Goal: Task Accomplishment & Management: Use online tool/utility

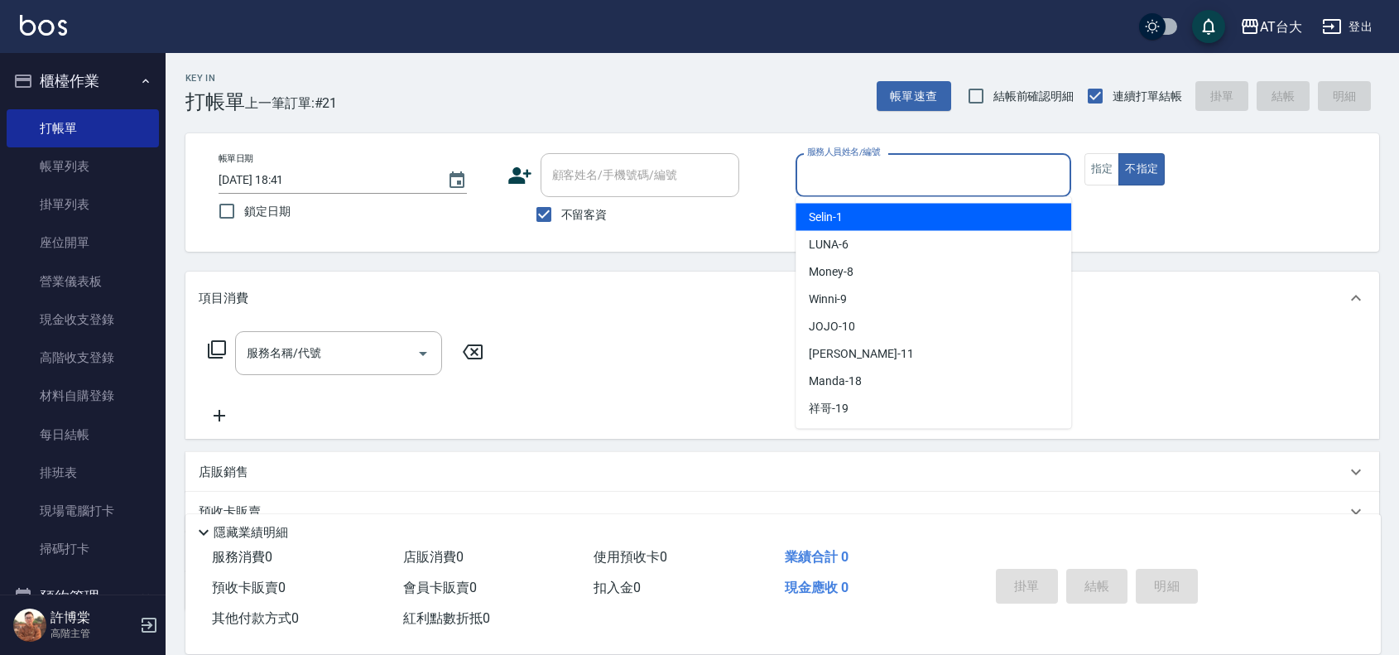
click at [896, 179] on input "服務人員姓名/編號" at bounding box center [933, 175] width 261 height 29
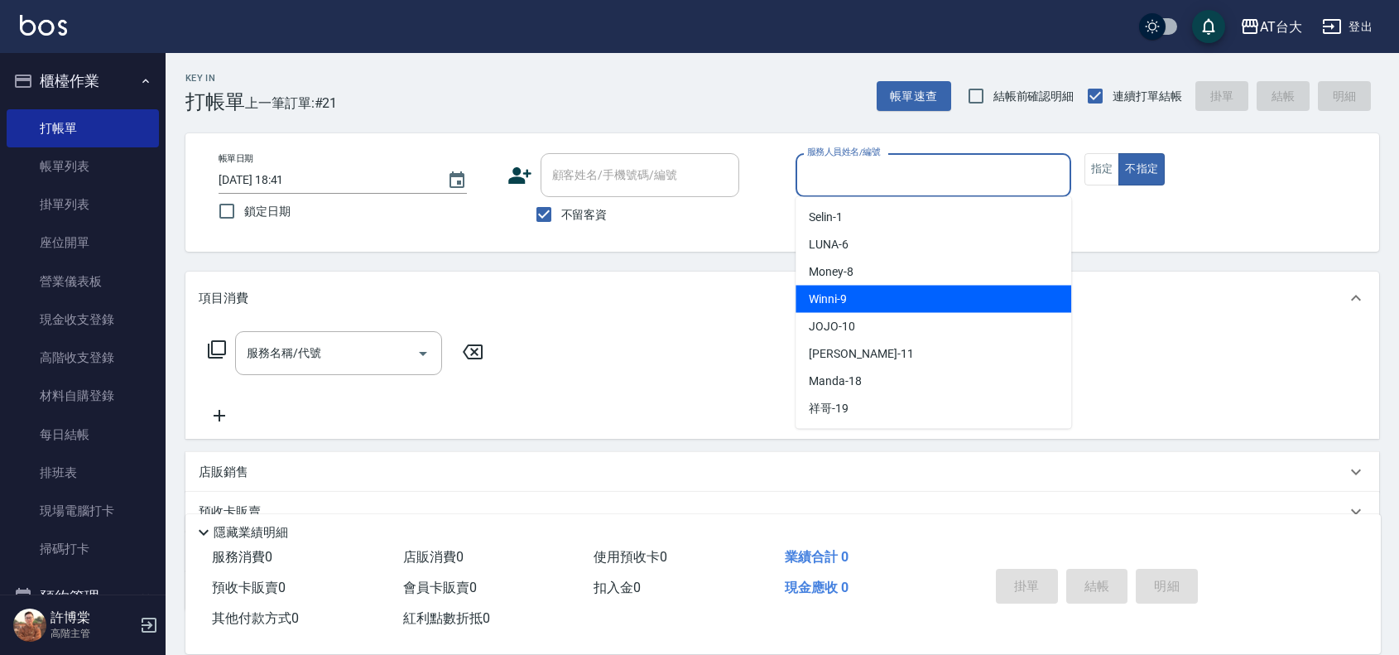
click at [952, 296] on div "Winni -9" at bounding box center [934, 299] width 276 height 27
type input "Winni-9"
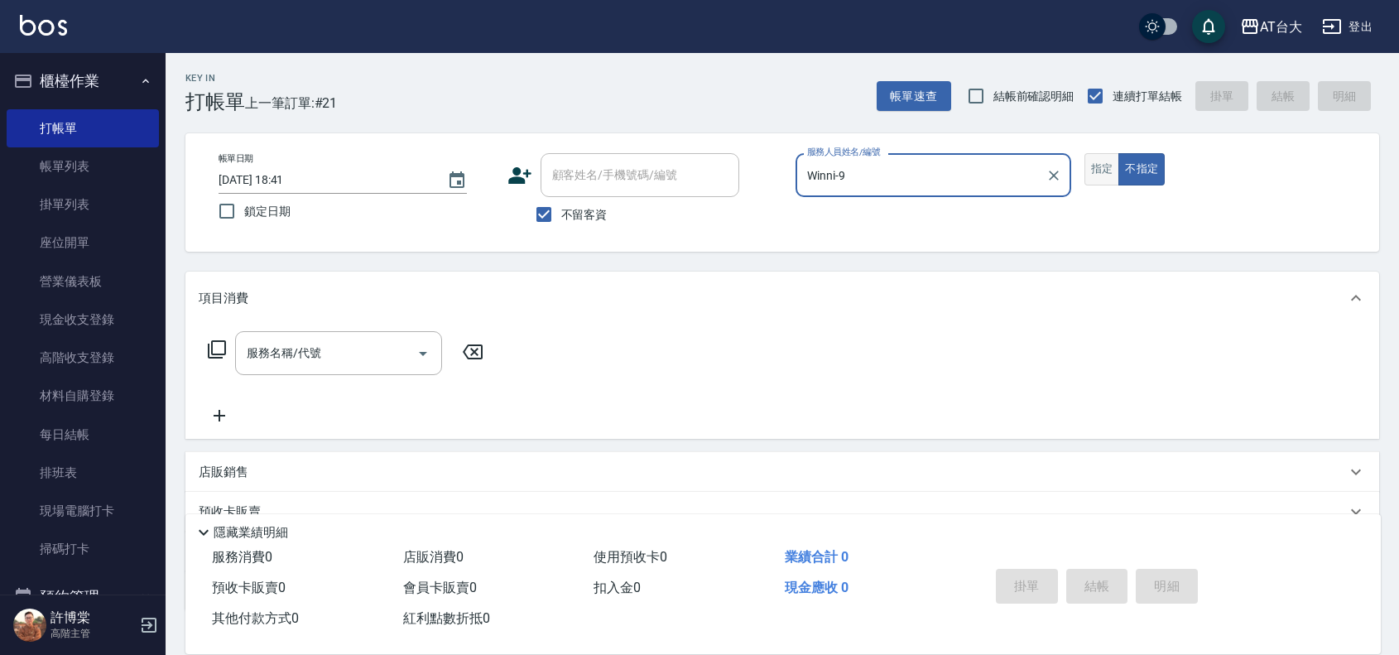
click at [1098, 162] on button "指定" at bounding box center [1102, 169] width 36 height 32
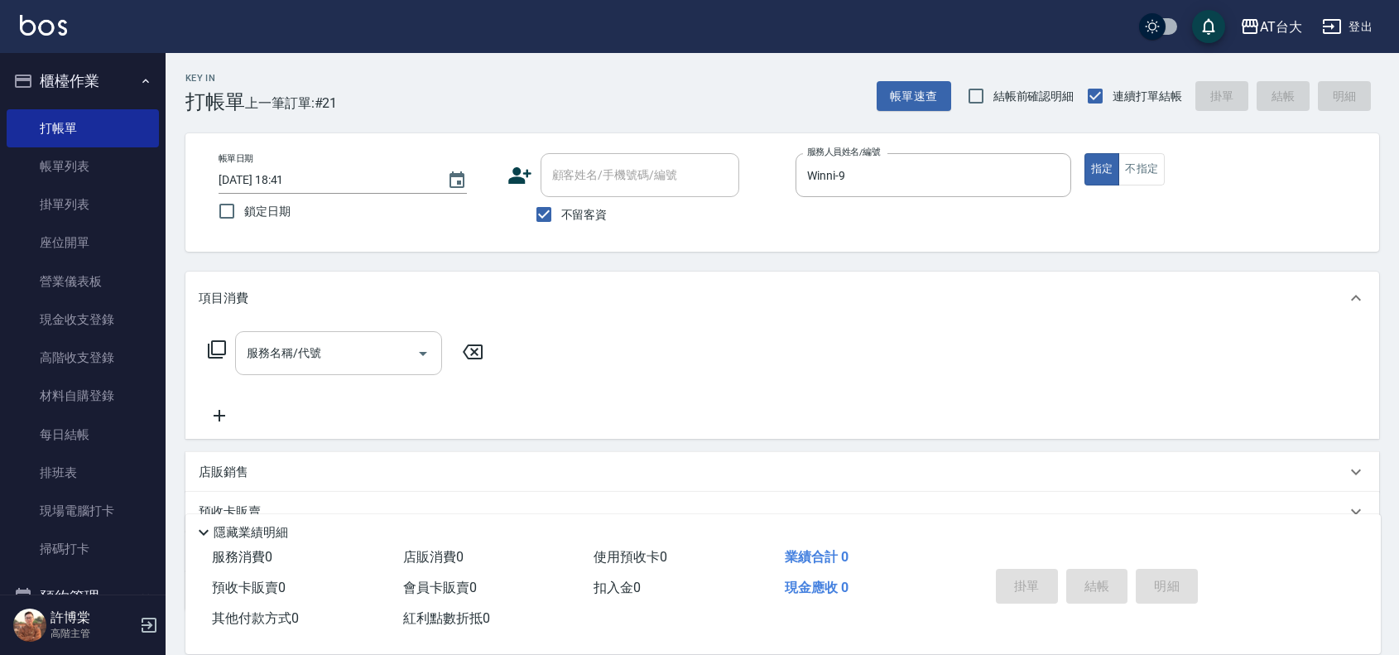
click at [305, 354] on input "服務名稱/代號" at bounding box center [326, 353] width 167 height 29
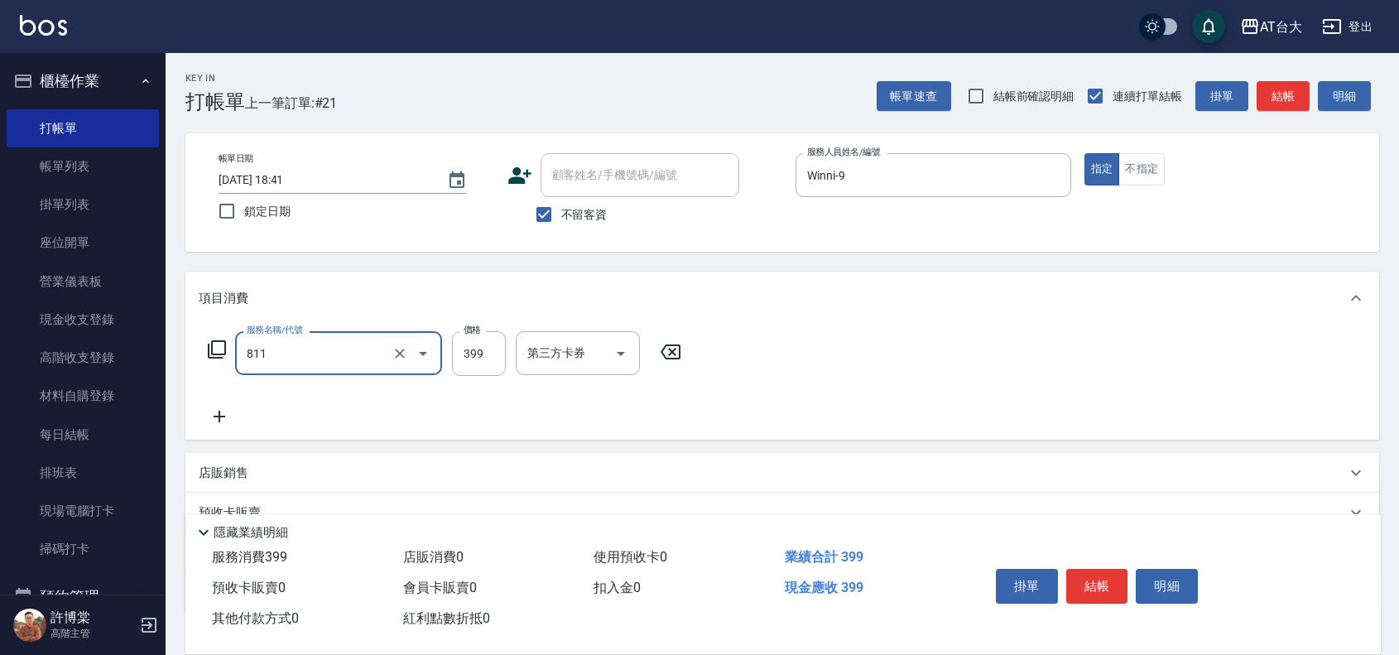
type input "洗+剪(811)"
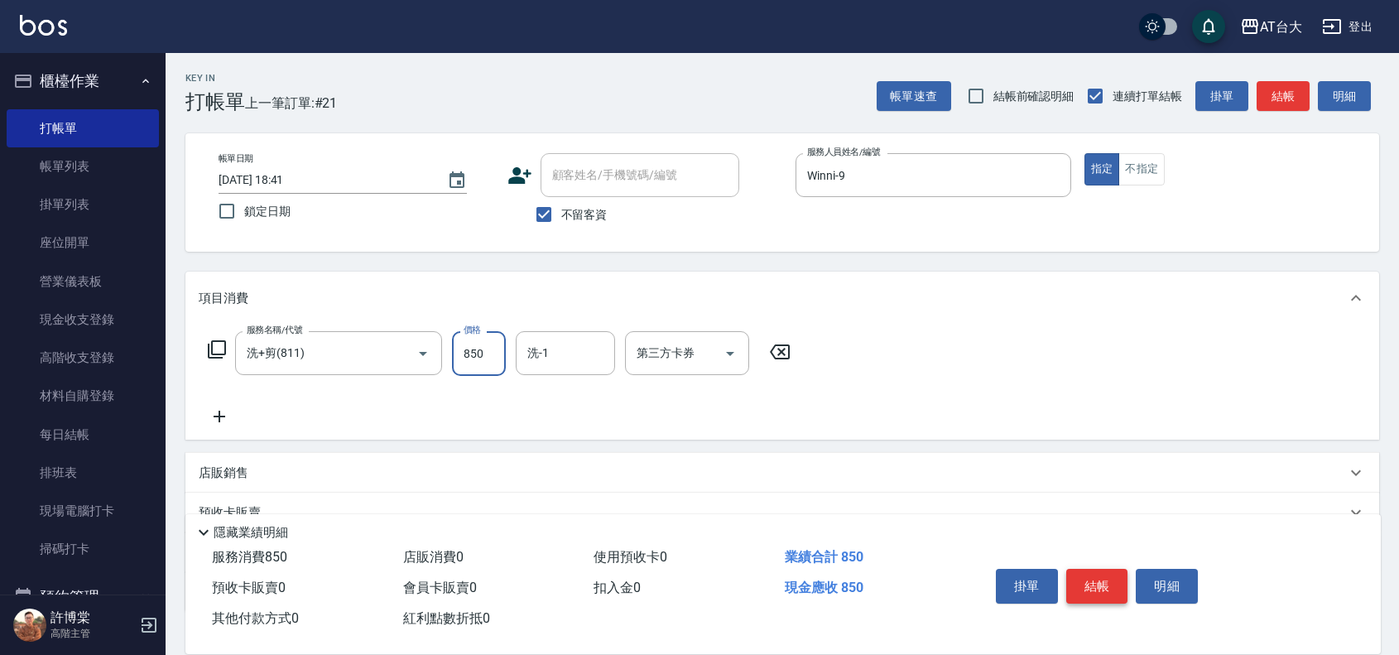
type input "850"
click at [1102, 579] on button "結帳" at bounding box center [1097, 586] width 62 height 35
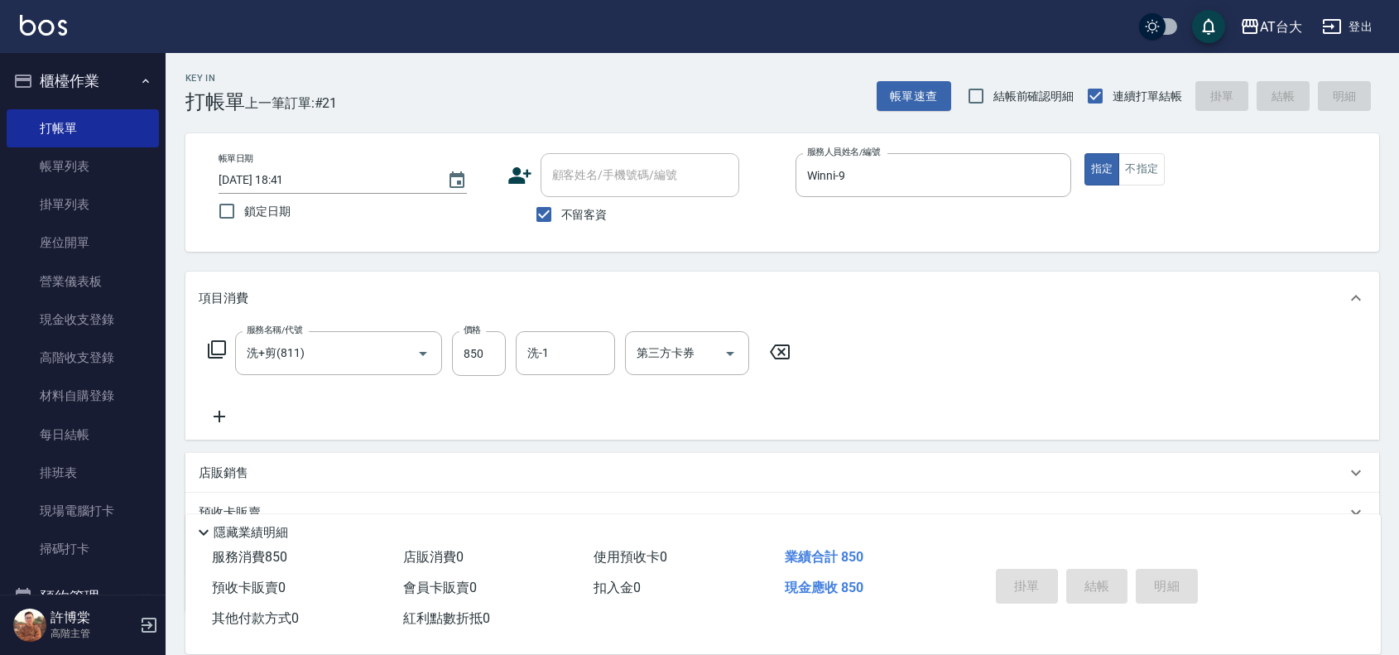
type input "2025/08/19 19:46"
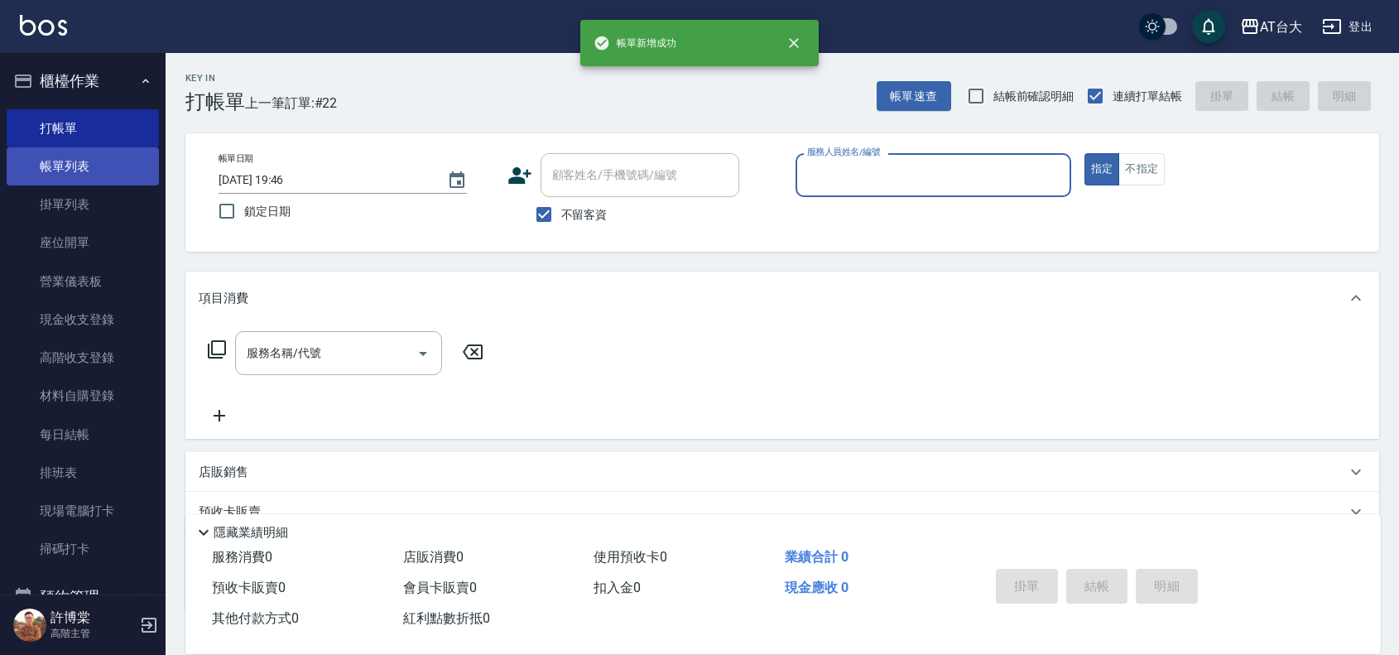
click at [34, 168] on link "帳單列表" at bounding box center [83, 166] width 152 height 38
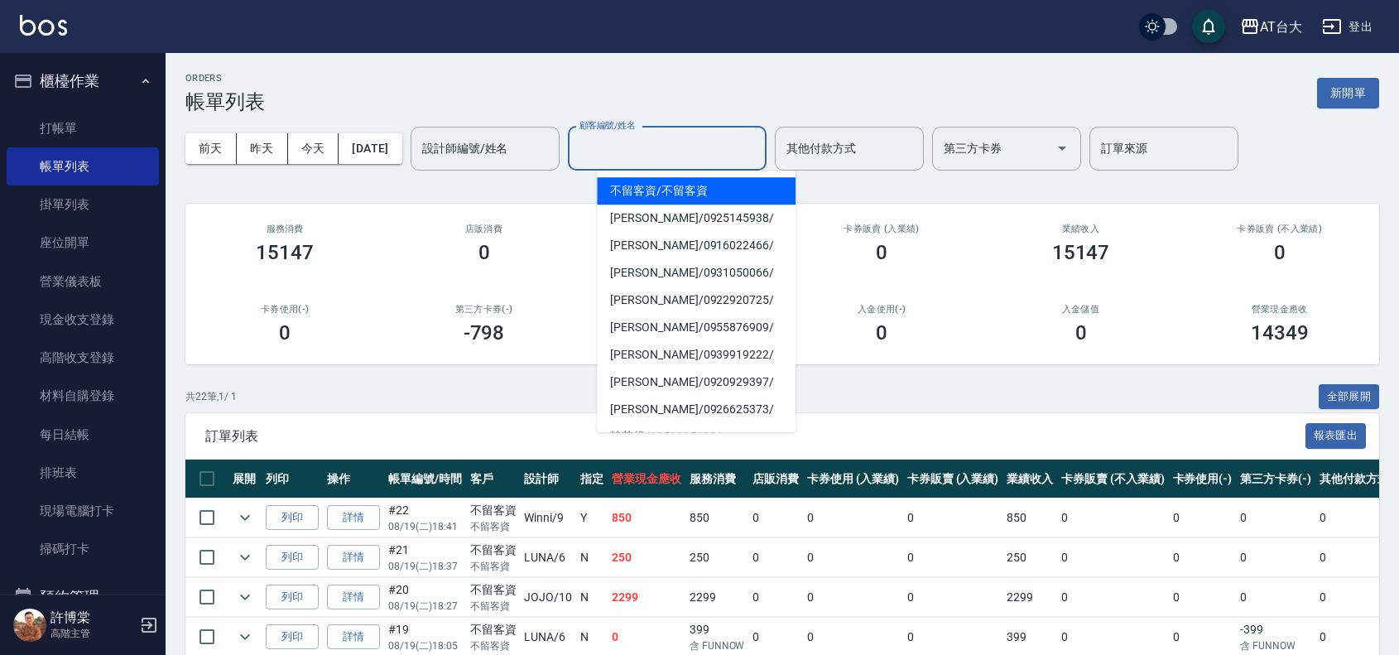
click at [725, 147] on input "顧客編號/姓名" at bounding box center [667, 148] width 184 height 29
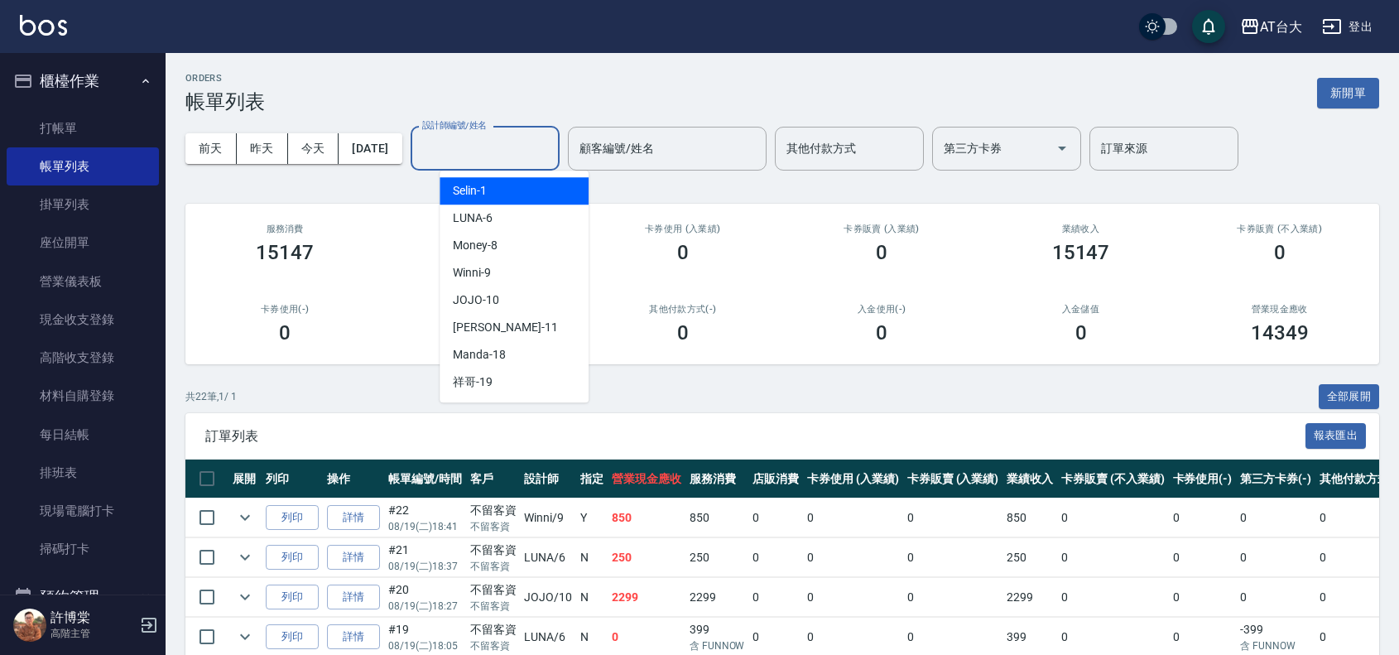
click at [527, 151] on input "設計師編號/姓名" at bounding box center [485, 148] width 134 height 29
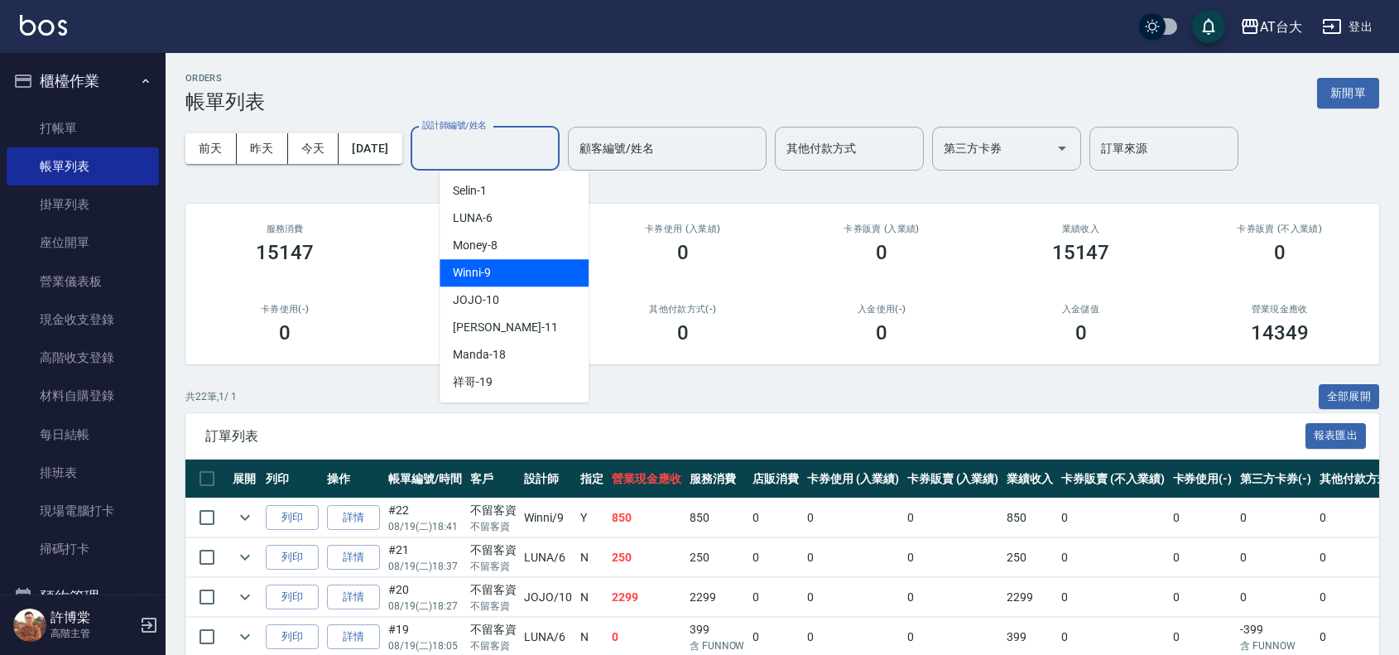
click at [572, 273] on div "Winni -9" at bounding box center [514, 272] width 149 height 27
type input "Winni-9"
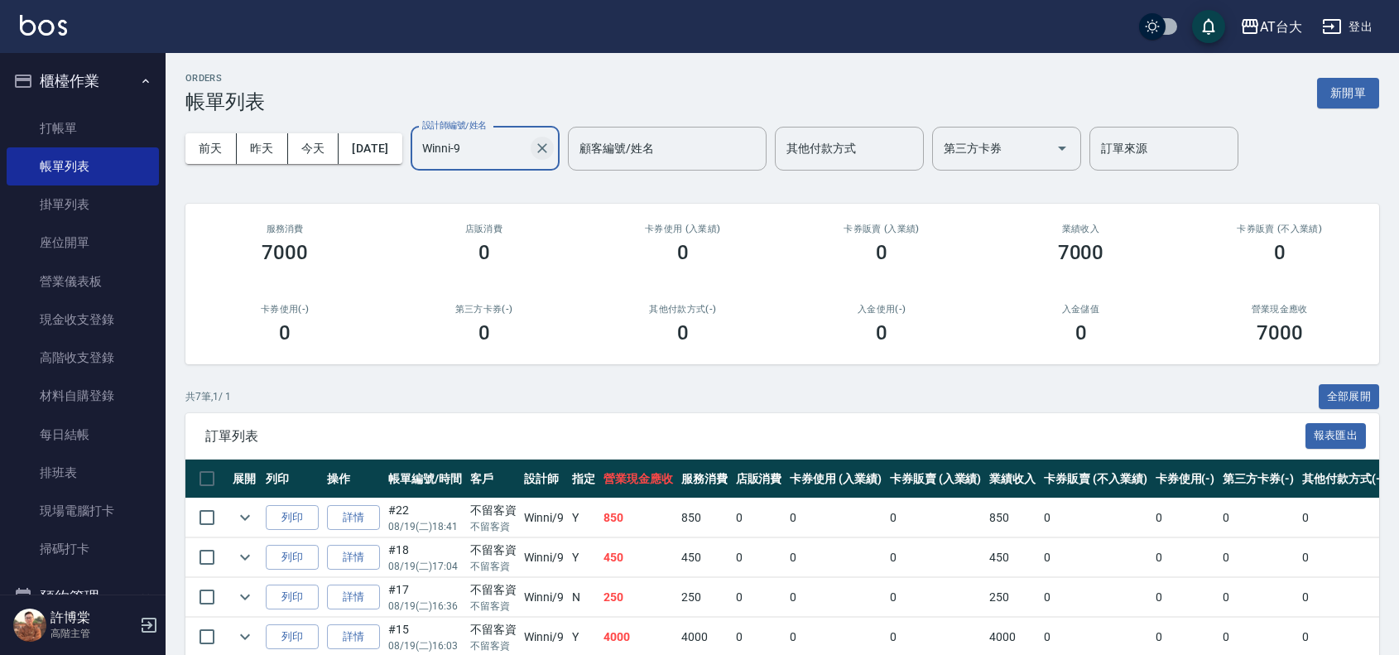
click at [550, 146] on icon "Clear" at bounding box center [542, 148] width 17 height 17
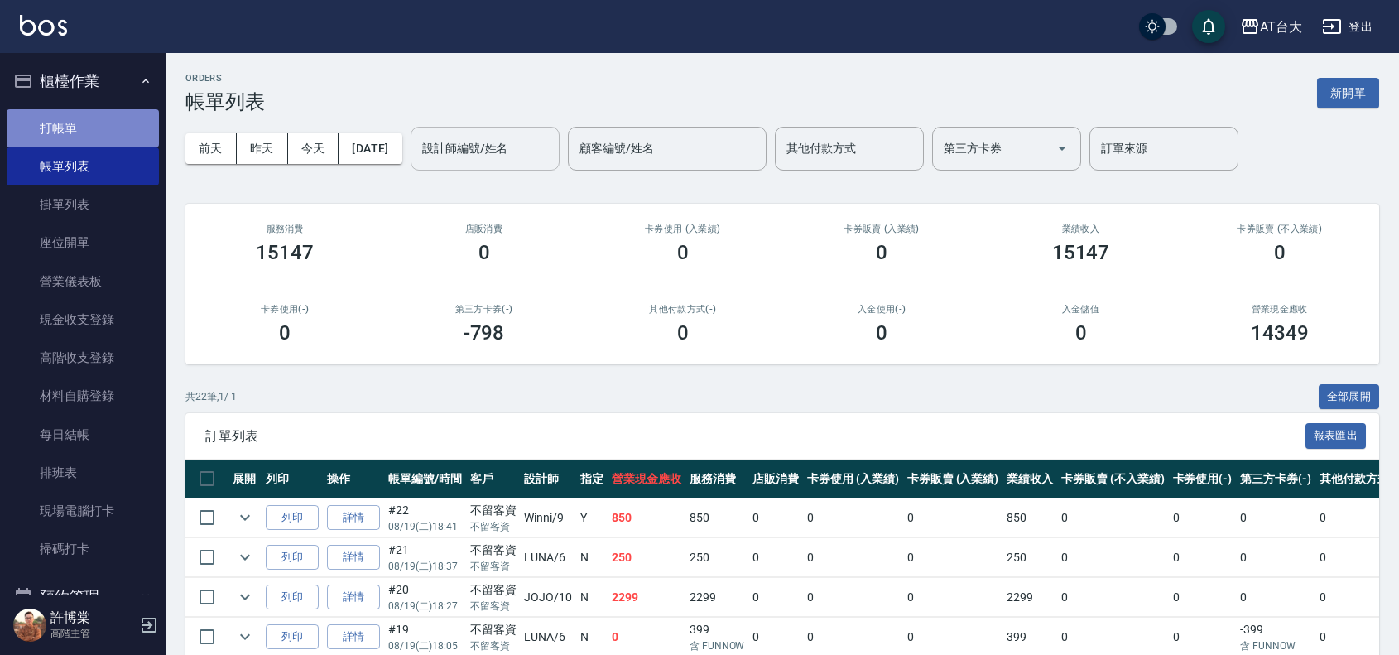
drag, startPoint x: 83, startPoint y: 138, endPoint x: 102, endPoint y: 139, distance: 19.1
click at [83, 138] on link "打帳單" at bounding box center [83, 128] width 152 height 38
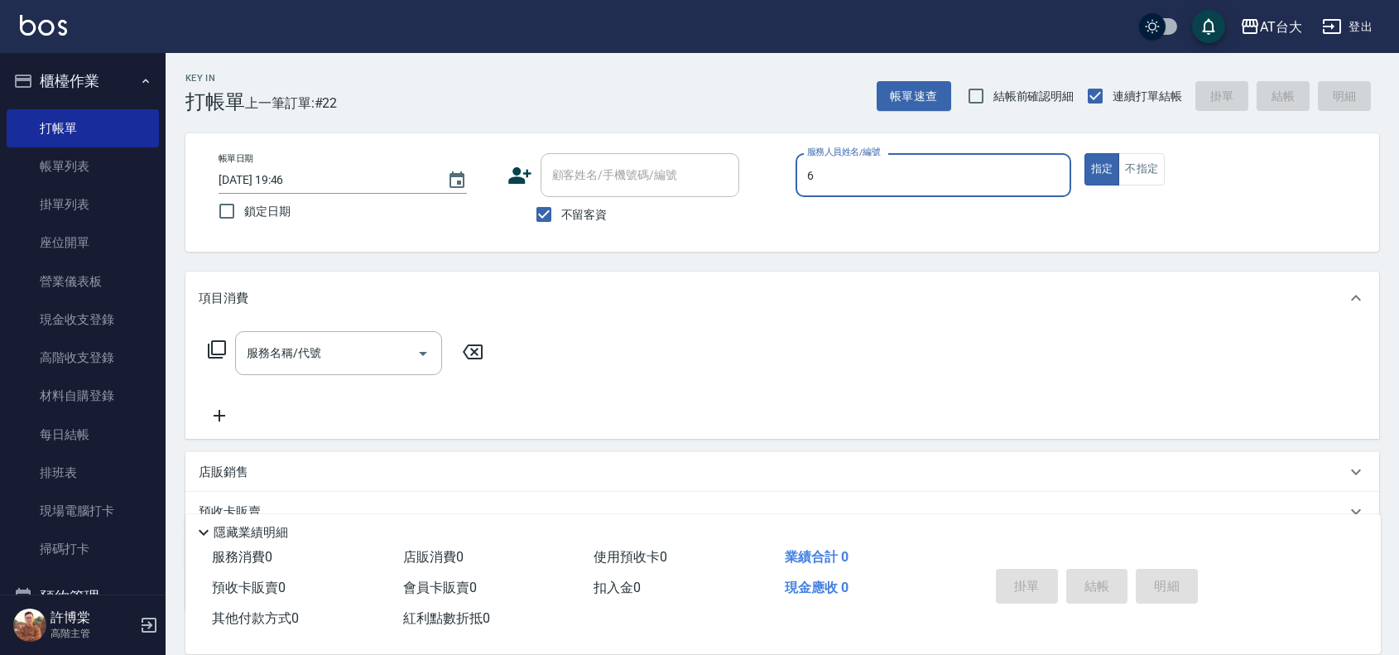
type input "LUNA-6"
type button "true"
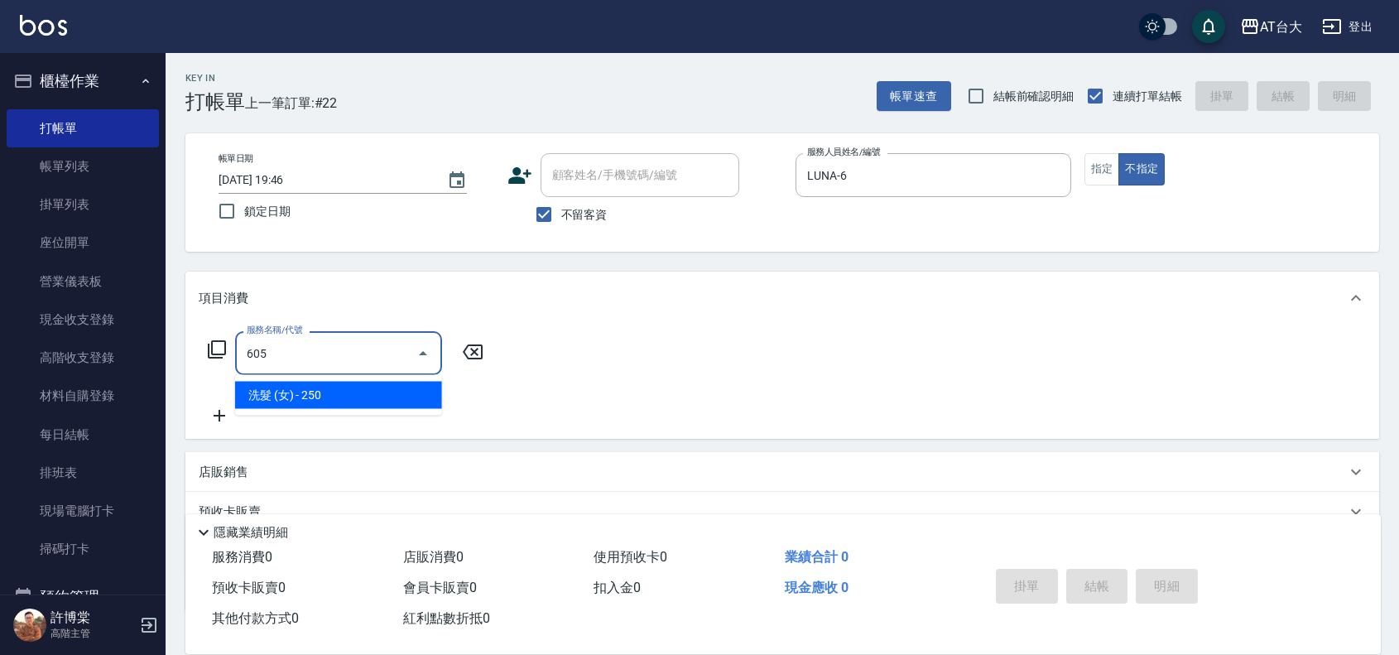
type input "洗髮 (女)(605)"
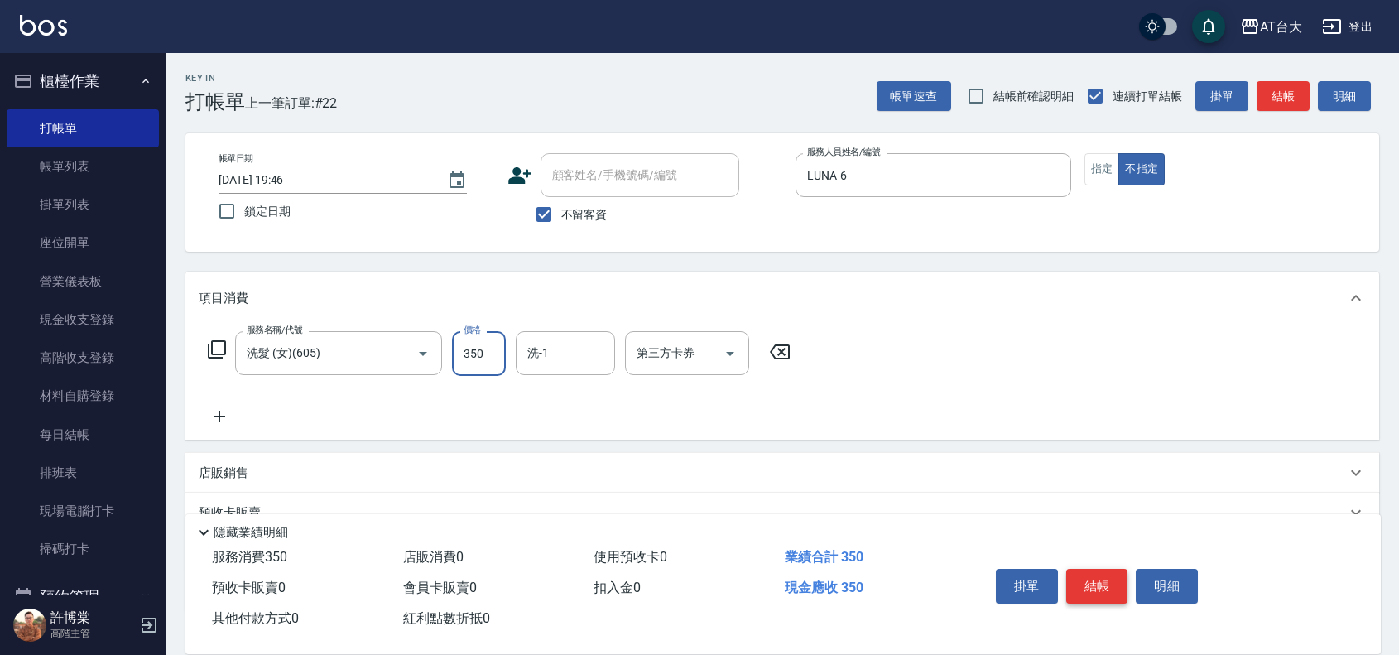
type input "350"
click at [1113, 579] on button "結帳" at bounding box center [1097, 586] width 62 height 35
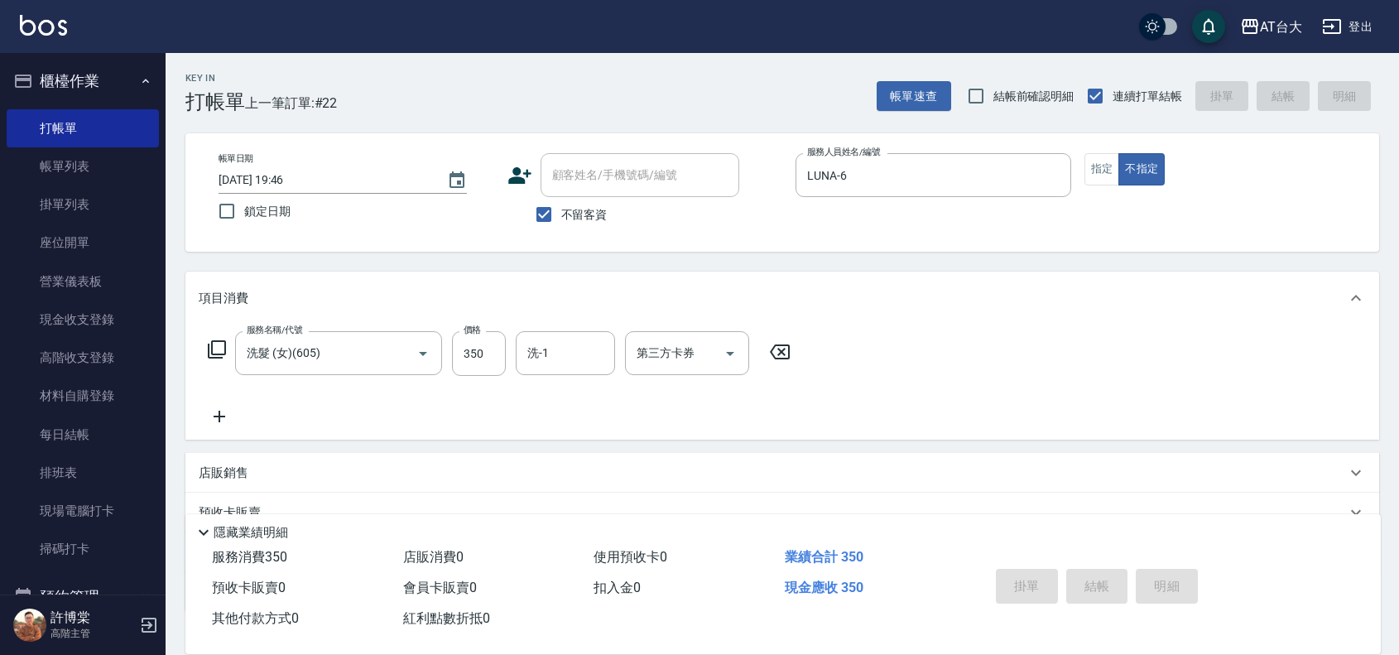
type input "2025/08/19 20:01"
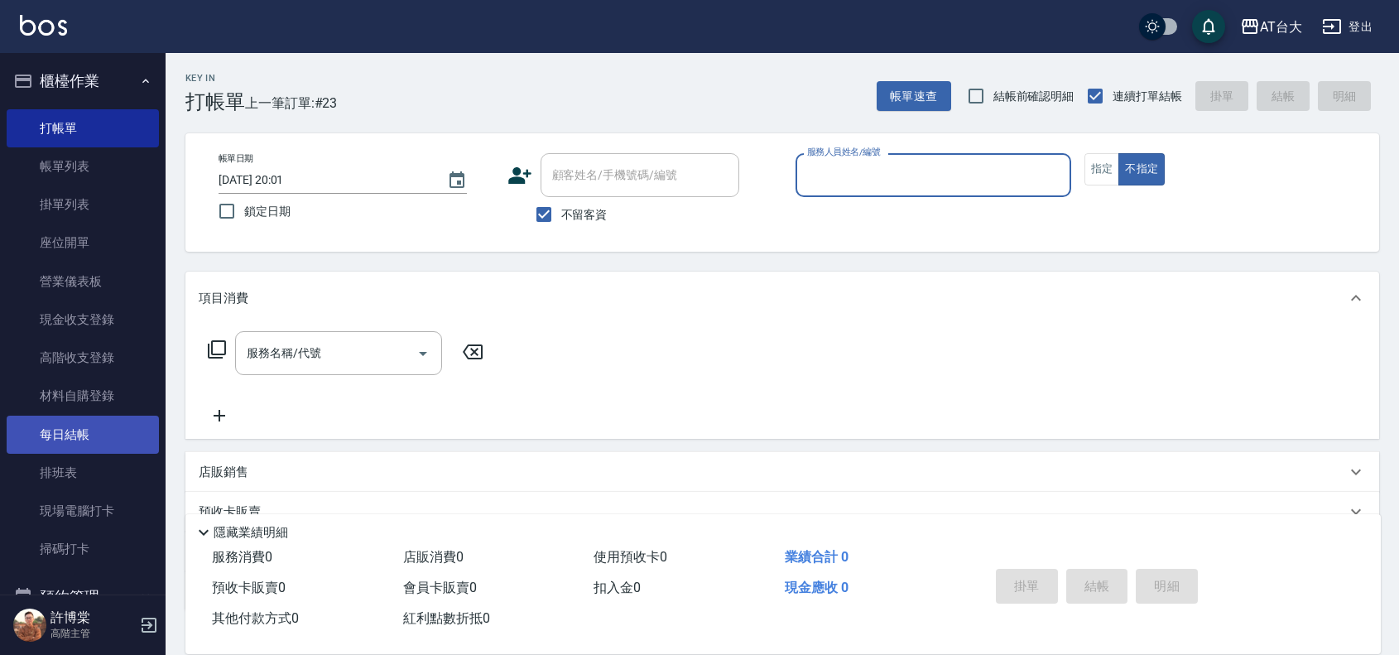
click at [60, 443] on link "每日結帳" at bounding box center [83, 435] width 152 height 38
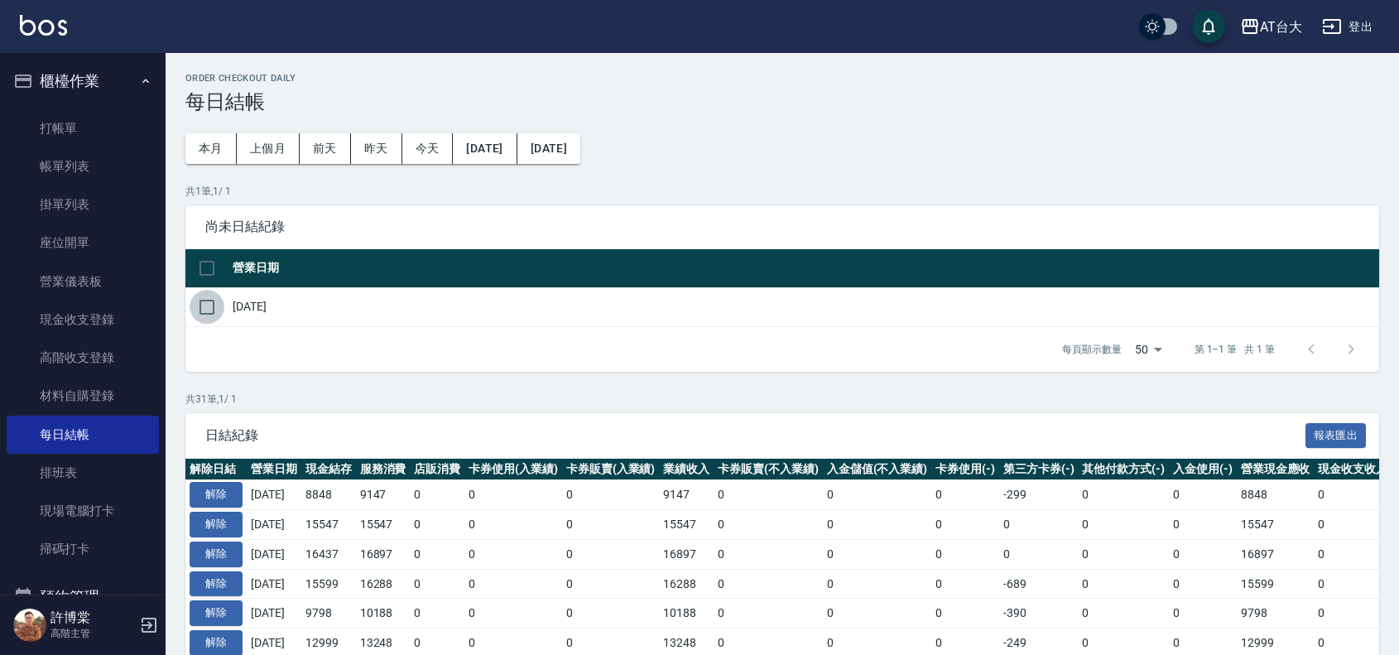
click at [200, 305] on input "checkbox" at bounding box center [207, 307] width 35 height 35
checkbox input "true"
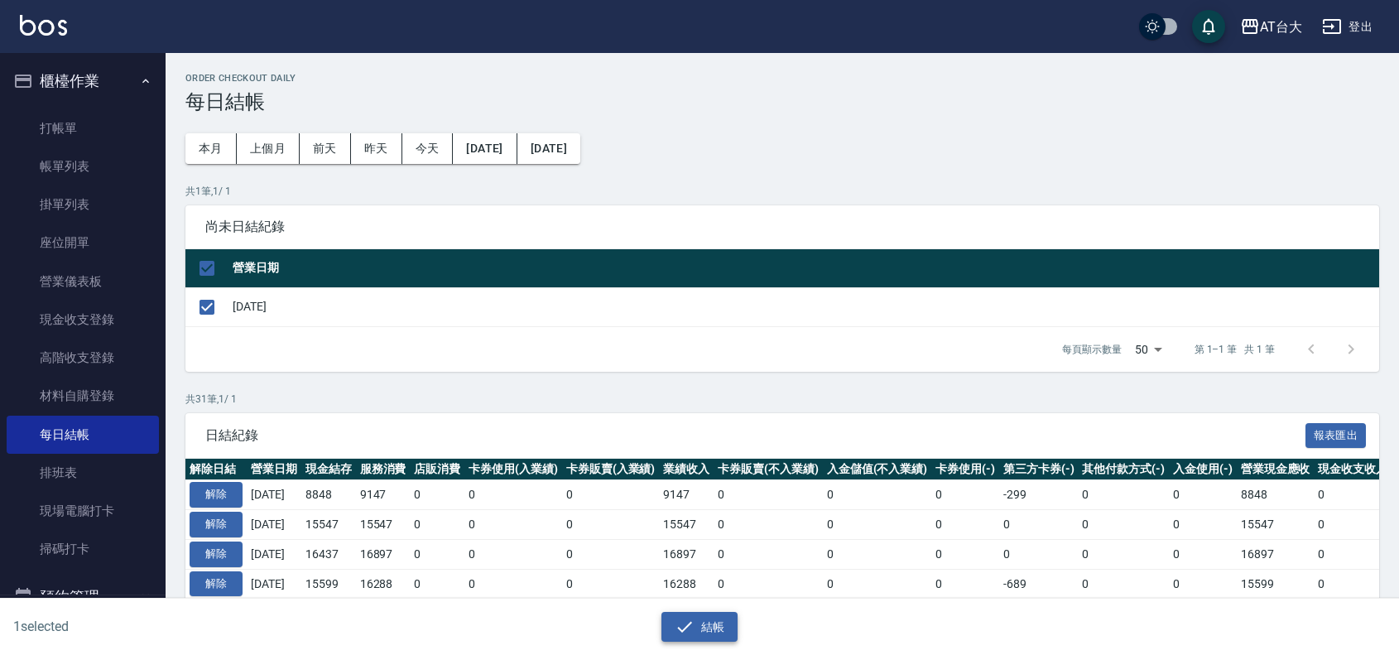
click at [684, 638] on button "結帳" at bounding box center [699, 627] width 77 height 31
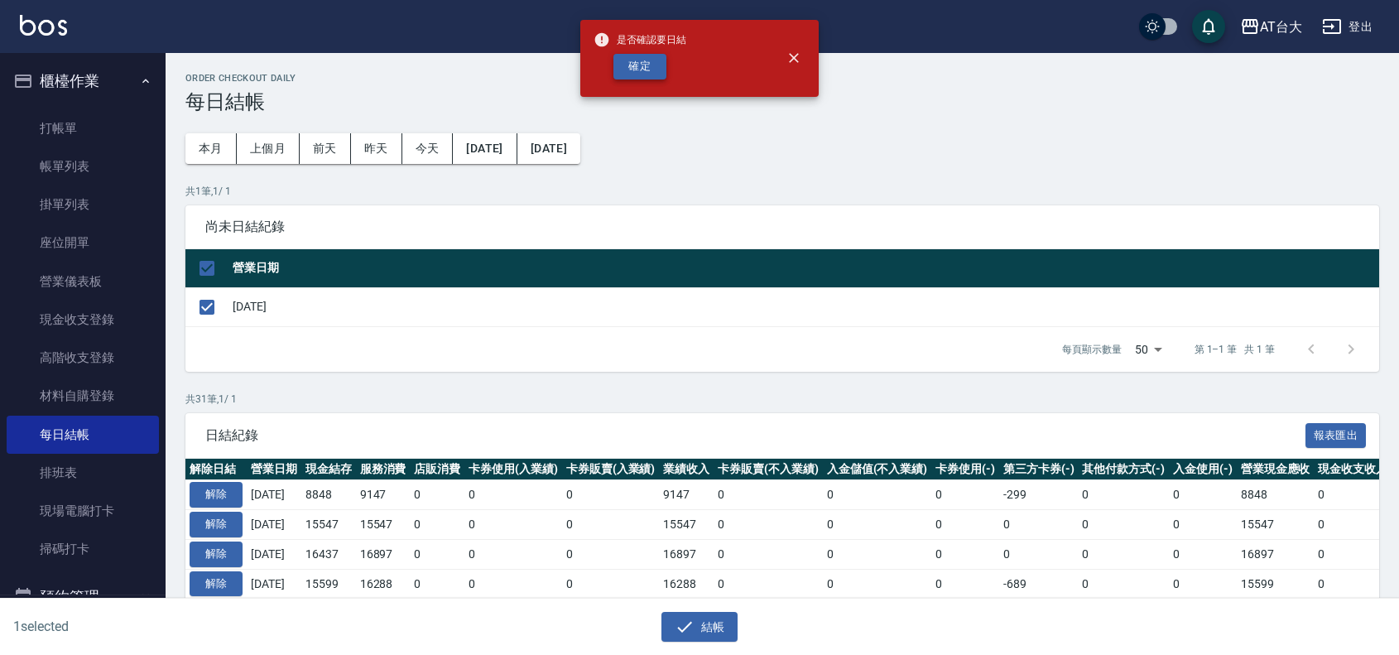
click at [613, 66] on button "確定" at bounding box center [639, 67] width 53 height 26
checkbox input "false"
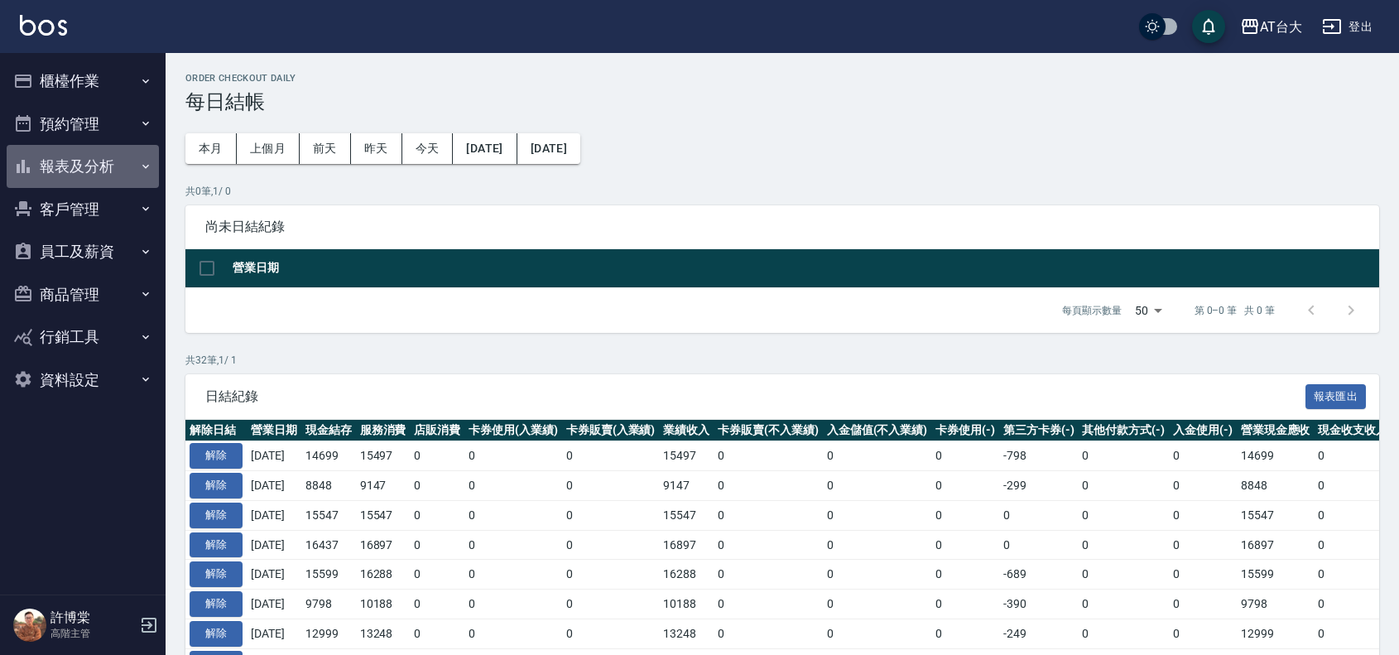
click at [56, 172] on button "報表及分析" at bounding box center [83, 166] width 152 height 43
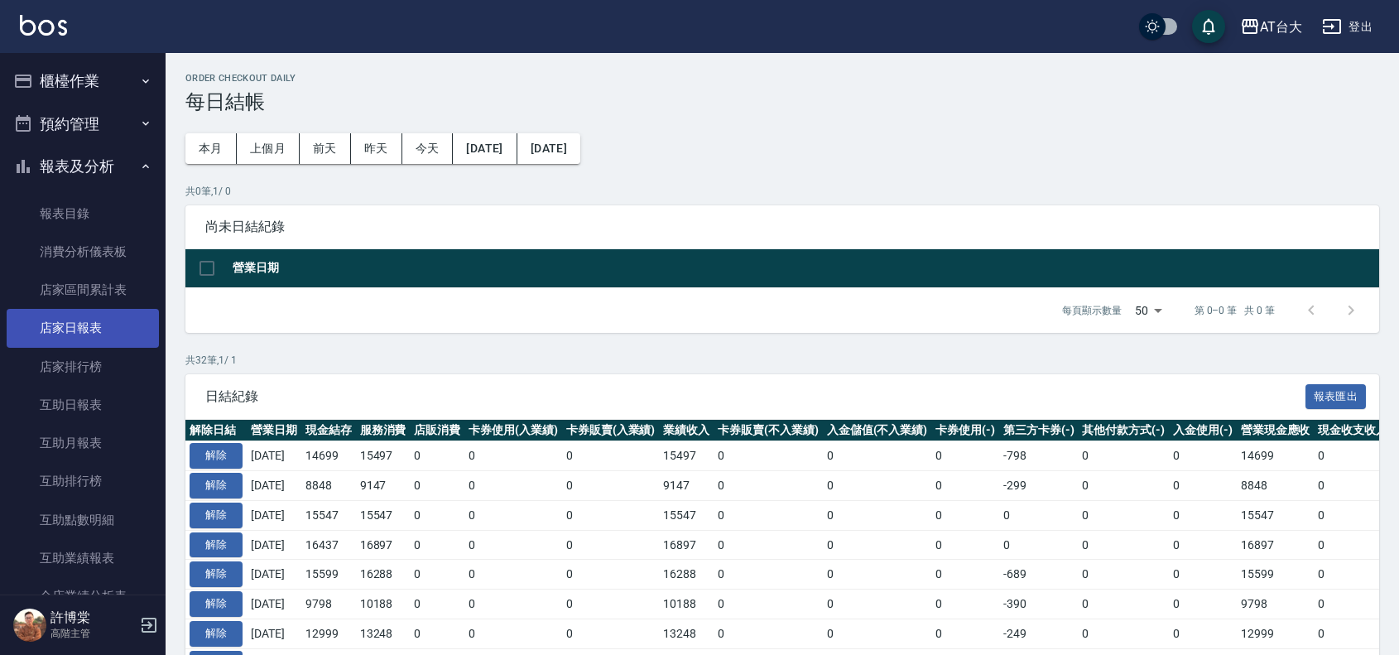
click at [110, 317] on link "店家日報表" at bounding box center [83, 328] width 152 height 38
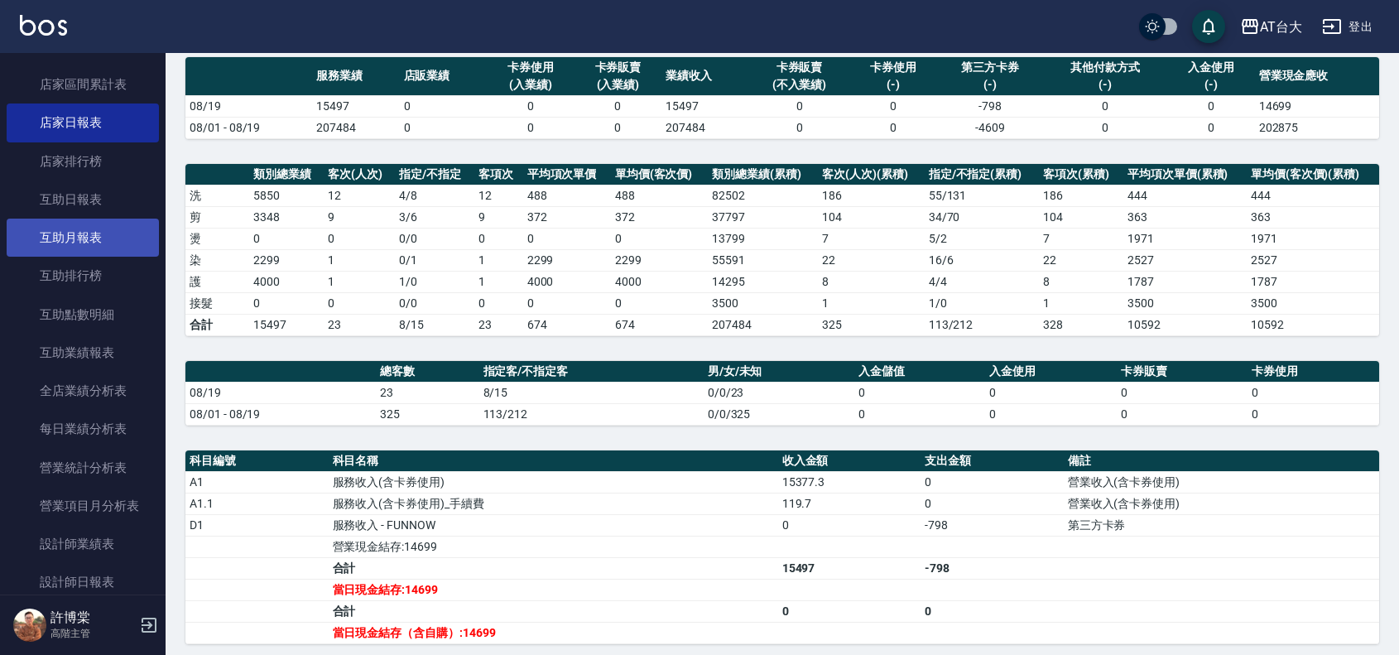
scroll to position [207, 0]
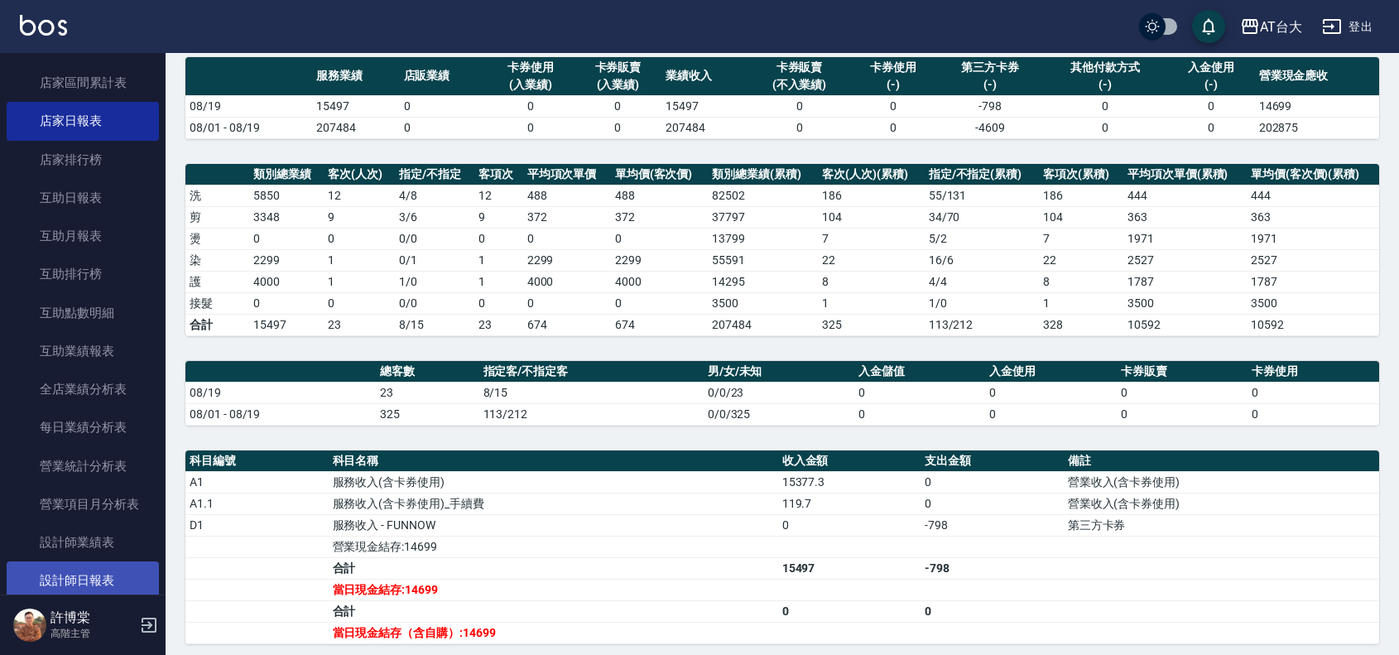
click at [79, 582] on link "設計師日報表" at bounding box center [83, 580] width 152 height 38
